Goal: Task Accomplishment & Management: Manage account settings

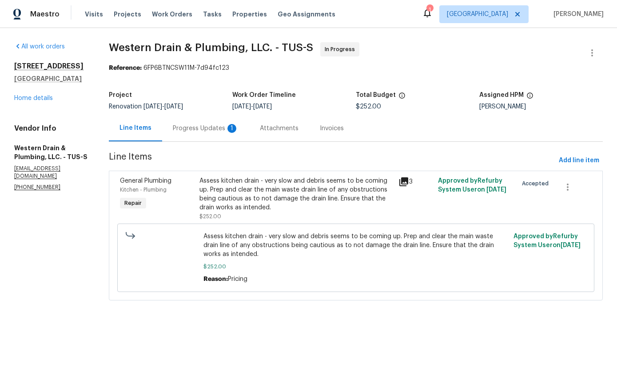
click at [364, 191] on div "Assess kitchen drain - very slow and debris seems to be coming up. Prep and cle…" at bounding box center [295, 194] width 193 height 36
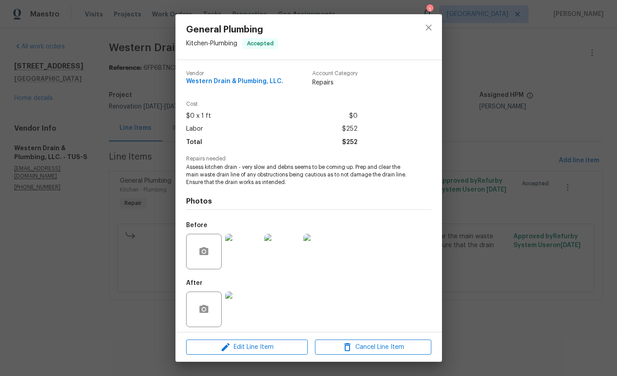
click at [239, 308] on img at bounding box center [243, 309] width 36 height 36
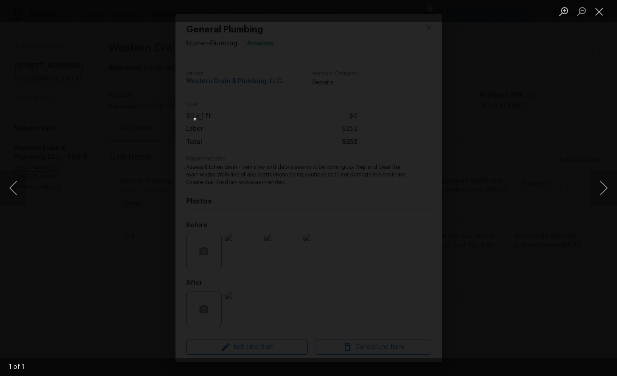
click at [581, 107] on div "Lightbox" at bounding box center [308, 188] width 617 height 376
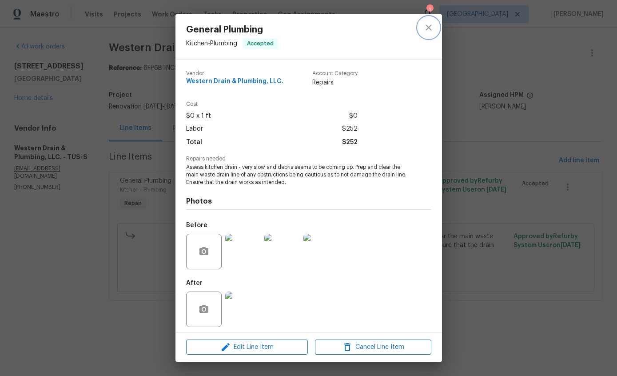
click at [430, 24] on icon "close" at bounding box center [428, 27] width 11 height 11
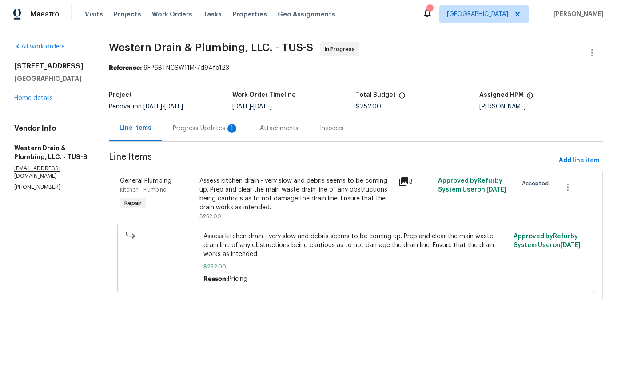
click at [203, 126] on div "Progress Updates 1" at bounding box center [206, 128] width 66 height 9
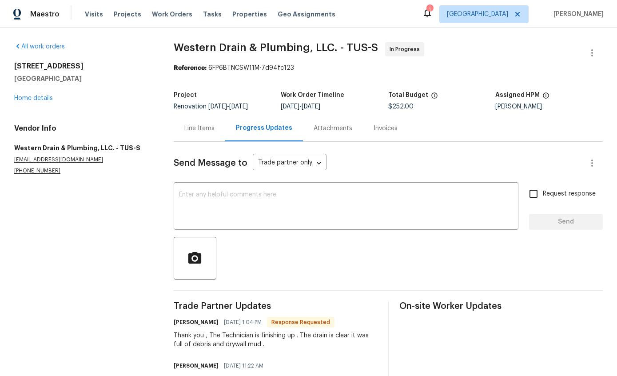
click at [299, 215] on textarea at bounding box center [346, 206] width 334 height 31
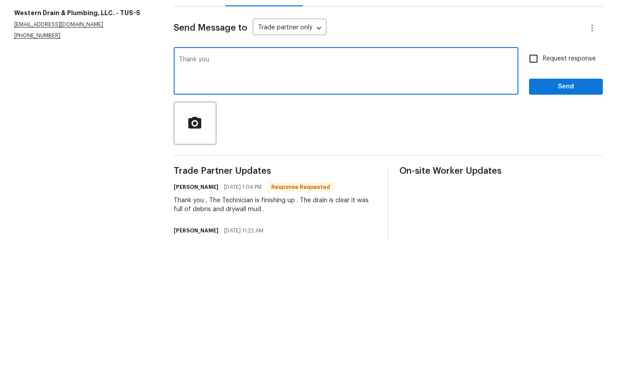
type textarea "Thank you"
click at [573, 216] on span "Send" at bounding box center [566, 221] width 60 height 11
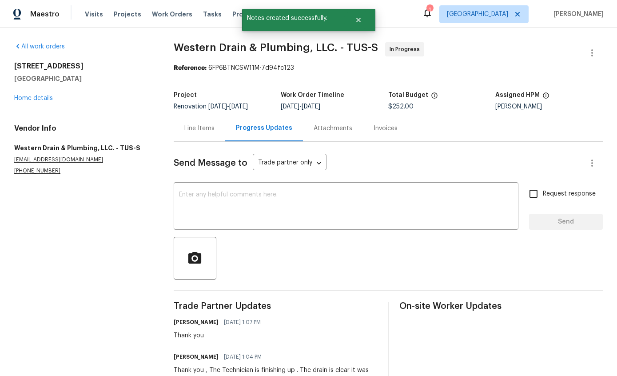
click at [29, 101] on link "Home details" at bounding box center [33, 98] width 39 height 6
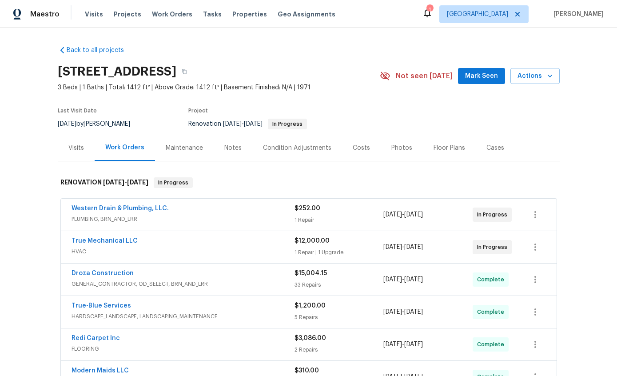
click at [206, 214] on div "Western Drain & Plumbing, LLC." at bounding box center [183, 209] width 223 height 11
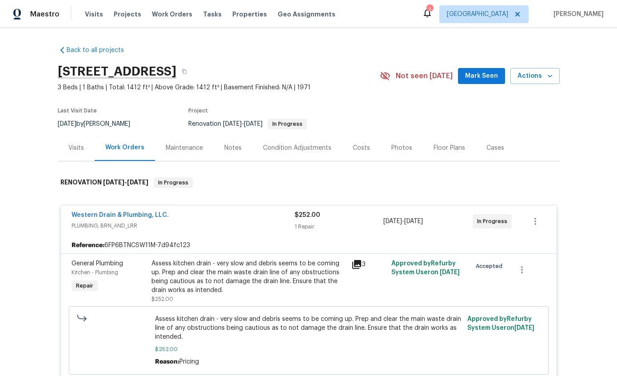
click at [142, 218] on link "Western Drain & Plumbing, LLC." at bounding box center [120, 215] width 97 height 6
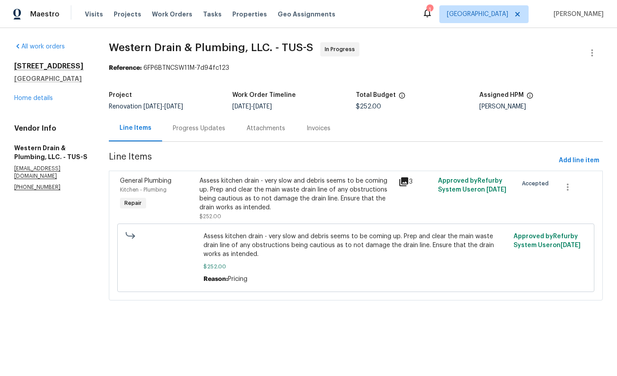
click at [335, 194] on div "Assess kitchen drain - very slow and debris seems to be coming up. Prep and cle…" at bounding box center [295, 194] width 193 height 36
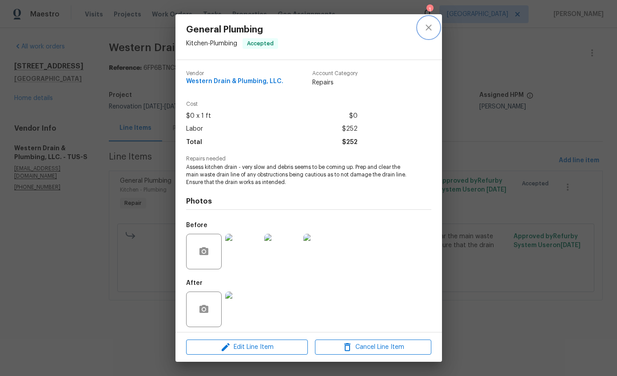
click at [420, 33] on button "close" at bounding box center [428, 27] width 21 height 21
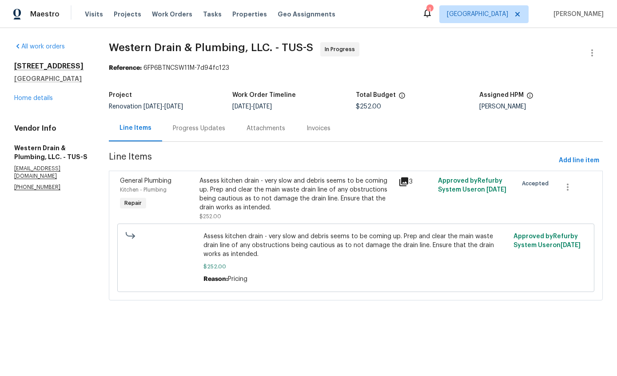
click at [195, 125] on div "Progress Updates" at bounding box center [199, 128] width 52 height 9
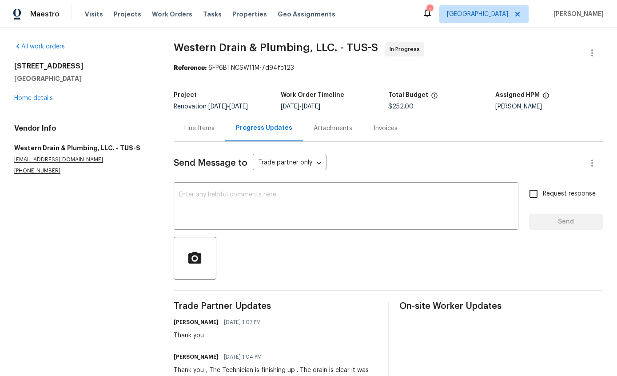
click at [384, 203] on textarea at bounding box center [346, 206] width 334 height 31
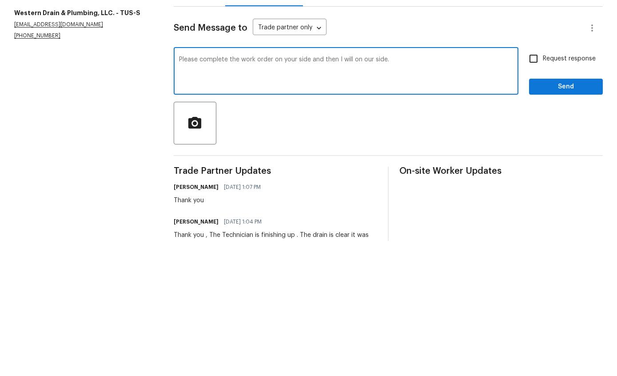
type textarea "Please complete the work order on your side and then I will on our side."
click at [572, 216] on span "Send" at bounding box center [566, 221] width 60 height 11
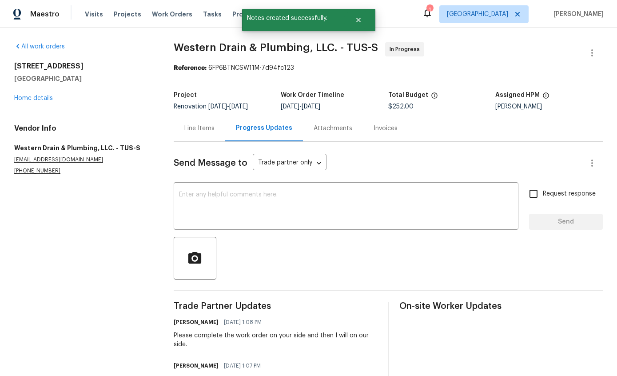
click at [25, 100] on link "Home details" at bounding box center [33, 98] width 39 height 6
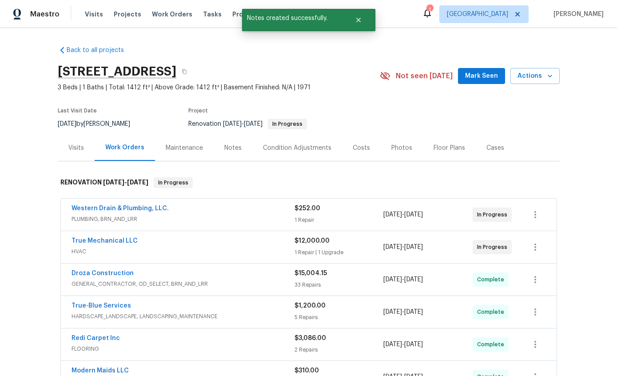
click at [550, 76] on icon "button" at bounding box center [550, 76] width 4 height 3
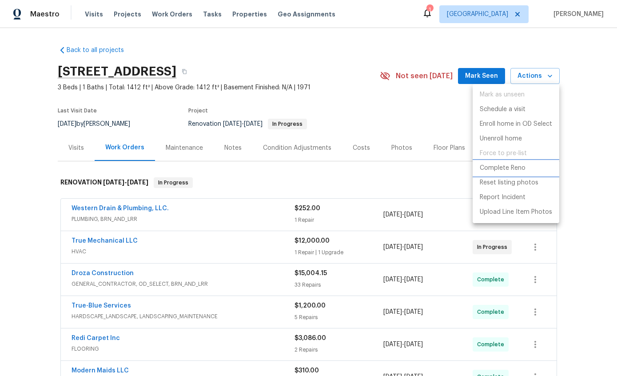
click at [504, 167] on p "Complete Reno" at bounding box center [503, 167] width 46 height 9
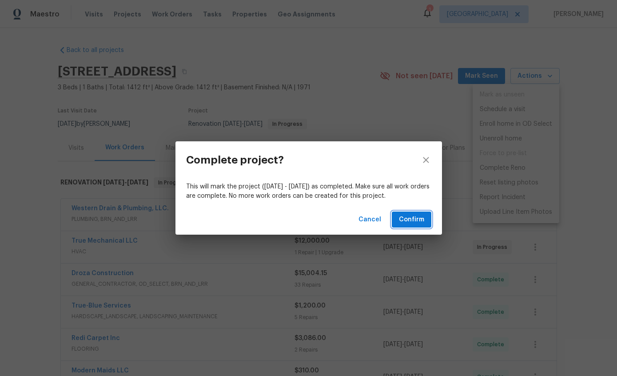
click at [416, 218] on span "Confirm" at bounding box center [411, 219] width 25 height 11
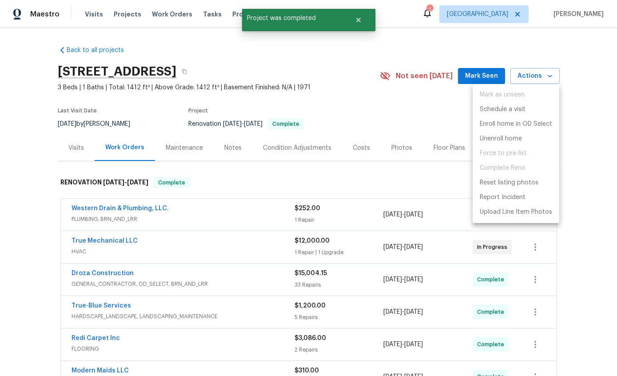
click at [581, 202] on div at bounding box center [308, 188] width 617 height 376
